Goal: Transaction & Acquisition: Purchase product/service

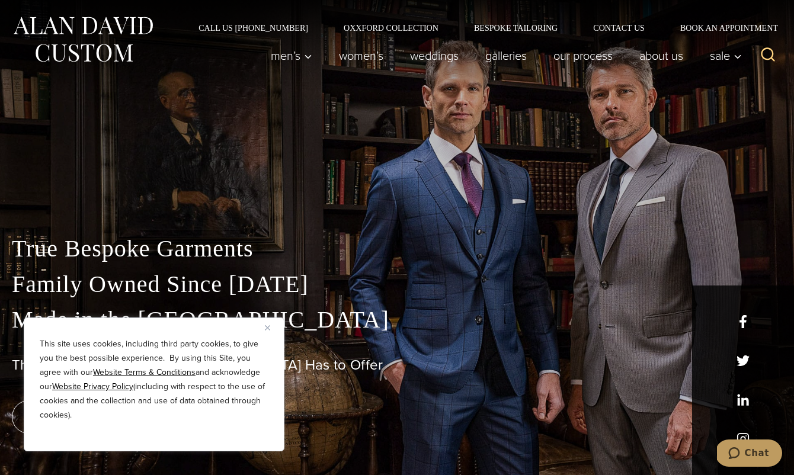
click at [268, 325] on img "Close" at bounding box center [267, 327] width 5 height 5
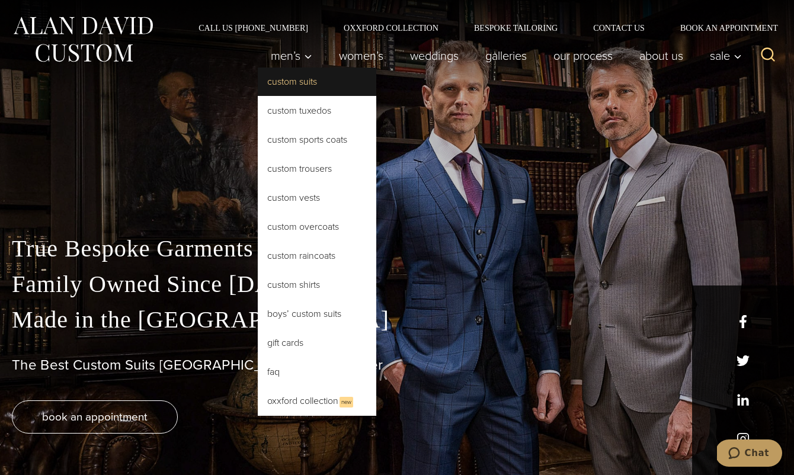
click at [290, 77] on link "Custom Suits" at bounding box center [317, 82] width 119 height 28
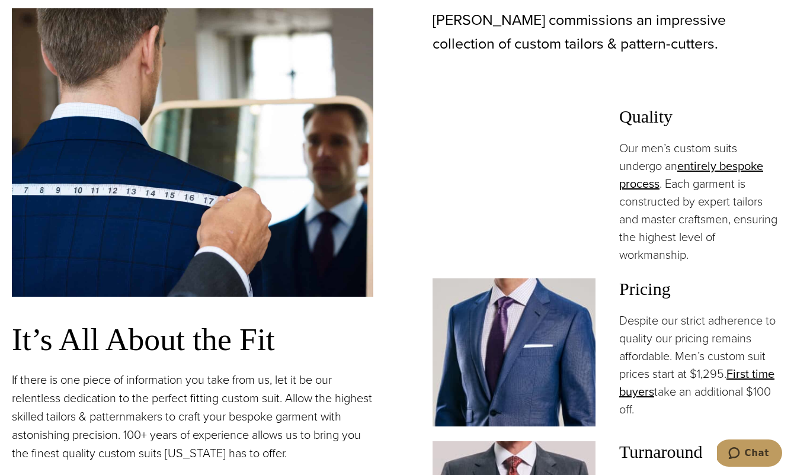
scroll to position [875, 0]
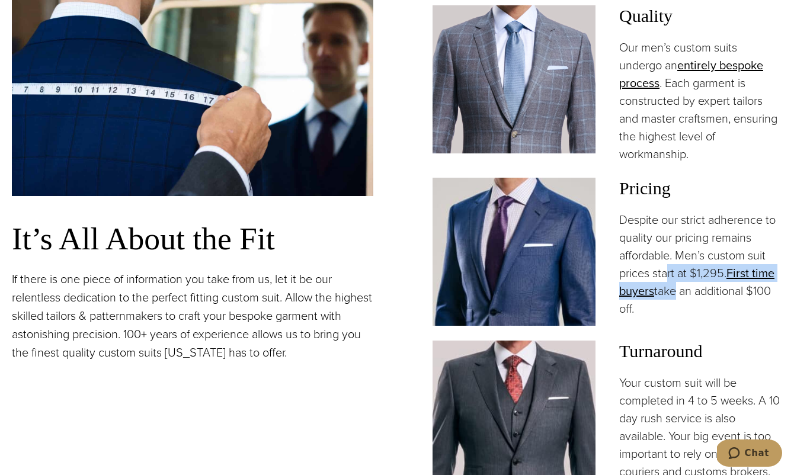
drag, startPoint x: 670, startPoint y: 268, endPoint x: 671, endPoint y: 290, distance: 22.6
click at [671, 290] on p "Despite our strict adherence to quality our pricing remains affordable. Men’s c…" at bounding box center [700, 264] width 163 height 107
click at [674, 286] on p "Despite our strict adherence to quality our pricing remains affordable. Men’s c…" at bounding box center [700, 264] width 163 height 107
drag, startPoint x: 715, startPoint y: 274, endPoint x: 703, endPoint y: 247, distance: 29.2
click at [703, 247] on p "Despite our strict adherence to quality our pricing remains affordable. Men’s c…" at bounding box center [700, 264] width 163 height 107
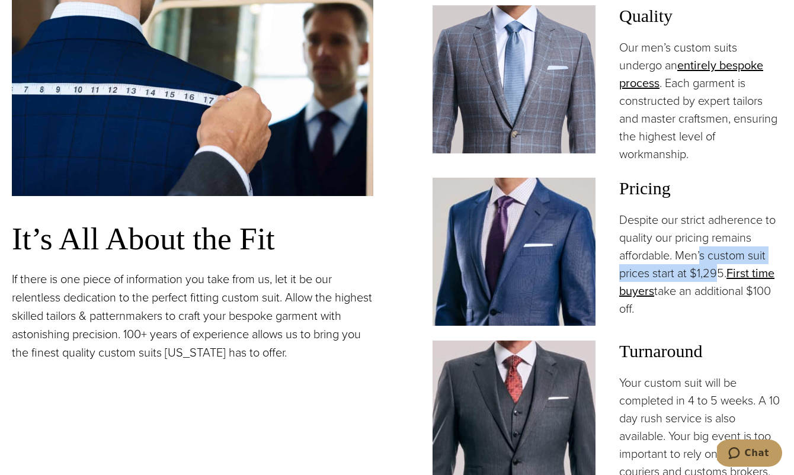
click at [703, 247] on p "Despite our strict adherence to quality our pricing remains affordable. Men’s c…" at bounding box center [700, 264] width 163 height 107
drag, startPoint x: 701, startPoint y: 295, endPoint x: 701, endPoint y: 303, distance: 7.7
click at [701, 303] on p "Despite our strict adherence to quality our pricing remains affordable. Men’s c…" at bounding box center [700, 264] width 163 height 107
drag, startPoint x: 701, startPoint y: 301, endPoint x: 701, endPoint y: 273, distance: 27.9
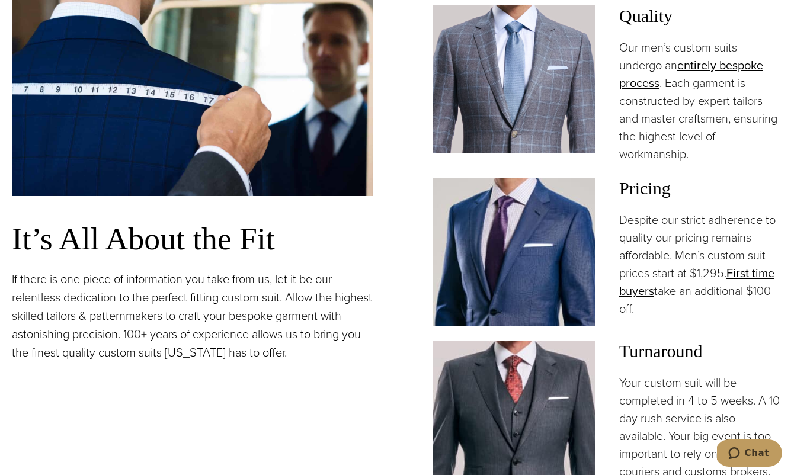
click at [701, 273] on p "Despite our strict adherence to quality our pricing remains affordable. Men’s c…" at bounding box center [700, 264] width 163 height 107
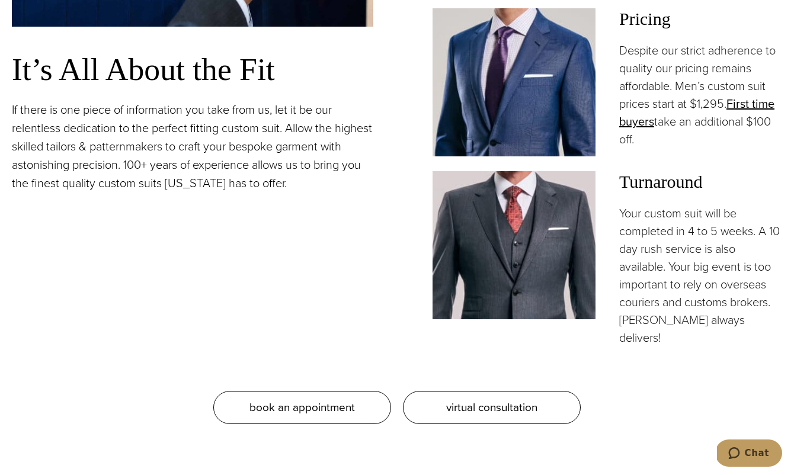
scroll to position [952, 0]
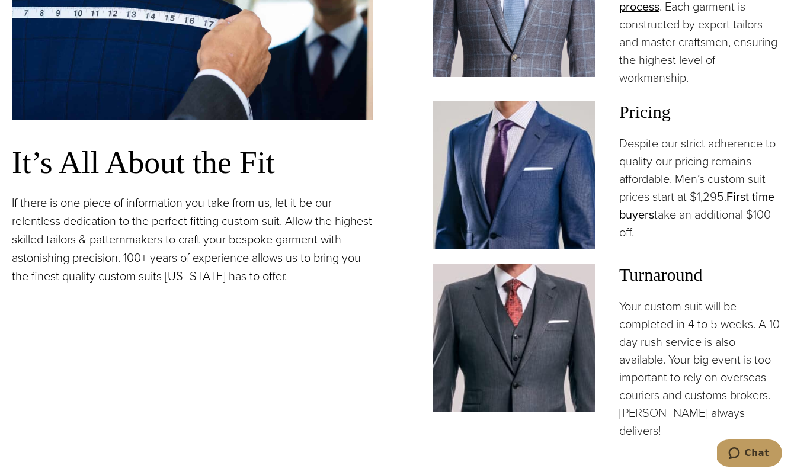
click at [736, 202] on link "First time buyers" at bounding box center [696, 206] width 155 height 36
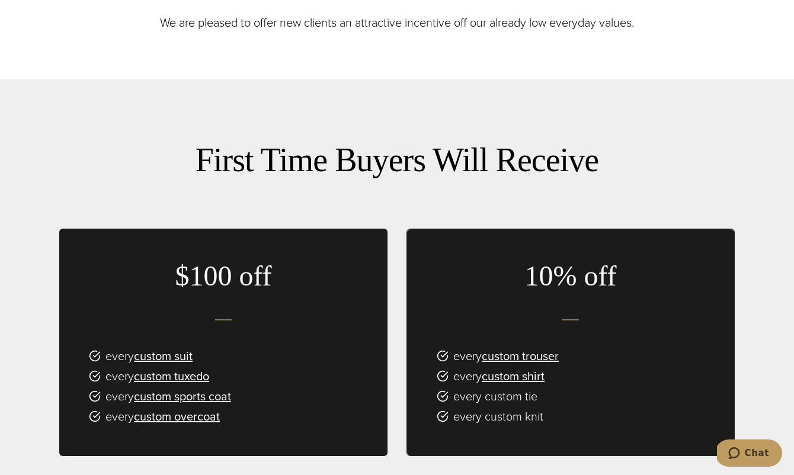
scroll to position [702, 0]
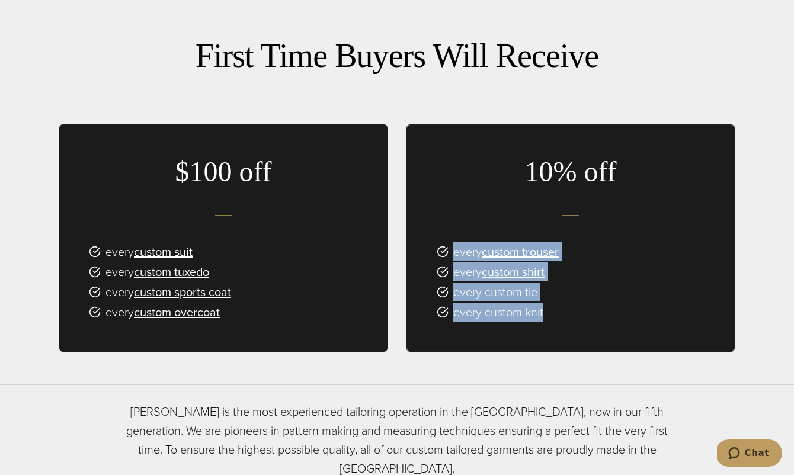
drag, startPoint x: 446, startPoint y: 225, endPoint x: 474, endPoint y: 303, distance: 83.6
click at [472, 303] on div "10% off every custom trouser every custom shirt every custom tie every custom k…" at bounding box center [570, 238] width 327 height 226
click at [585, 314] on div "10% off every custom trouser every custom shirt every custom tie every custom k…" at bounding box center [570, 238] width 327 height 226
drag, startPoint x: 584, startPoint y: 309, endPoint x: 450, endPoint y: 221, distance: 159.9
click at [450, 221] on div "10% off every custom trouser every custom shirt every custom tie every custom k…" at bounding box center [570, 238] width 327 height 226
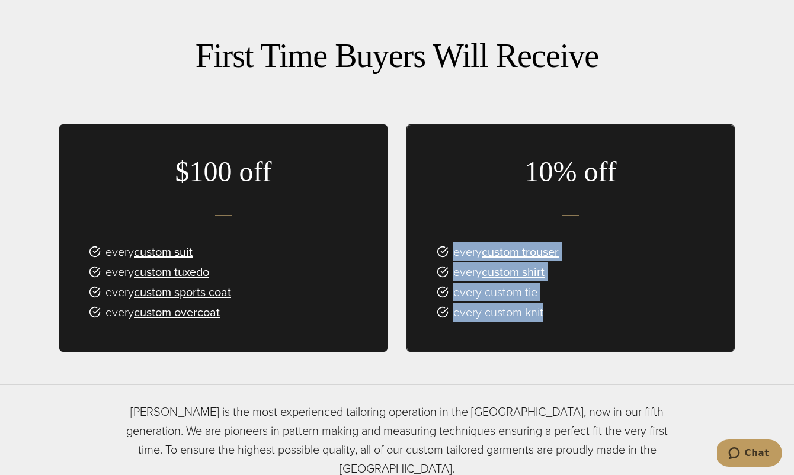
click at [453, 205] on div at bounding box center [570, 215] width 327 height 53
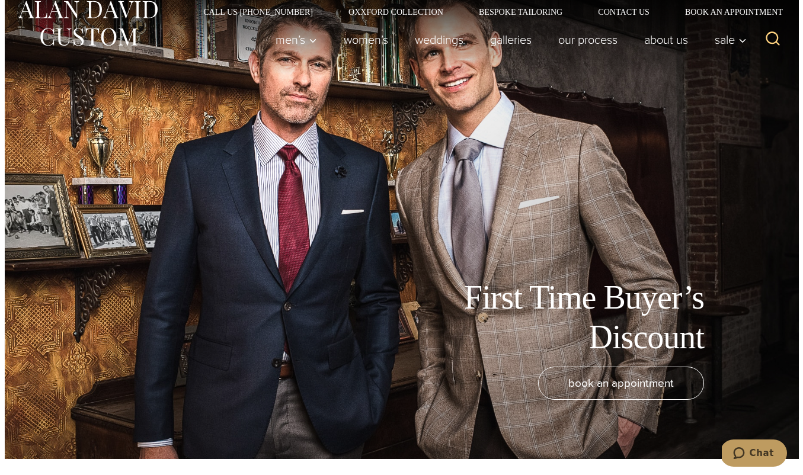
scroll to position [0, 0]
